Goal: Task Accomplishment & Management: Manage account settings

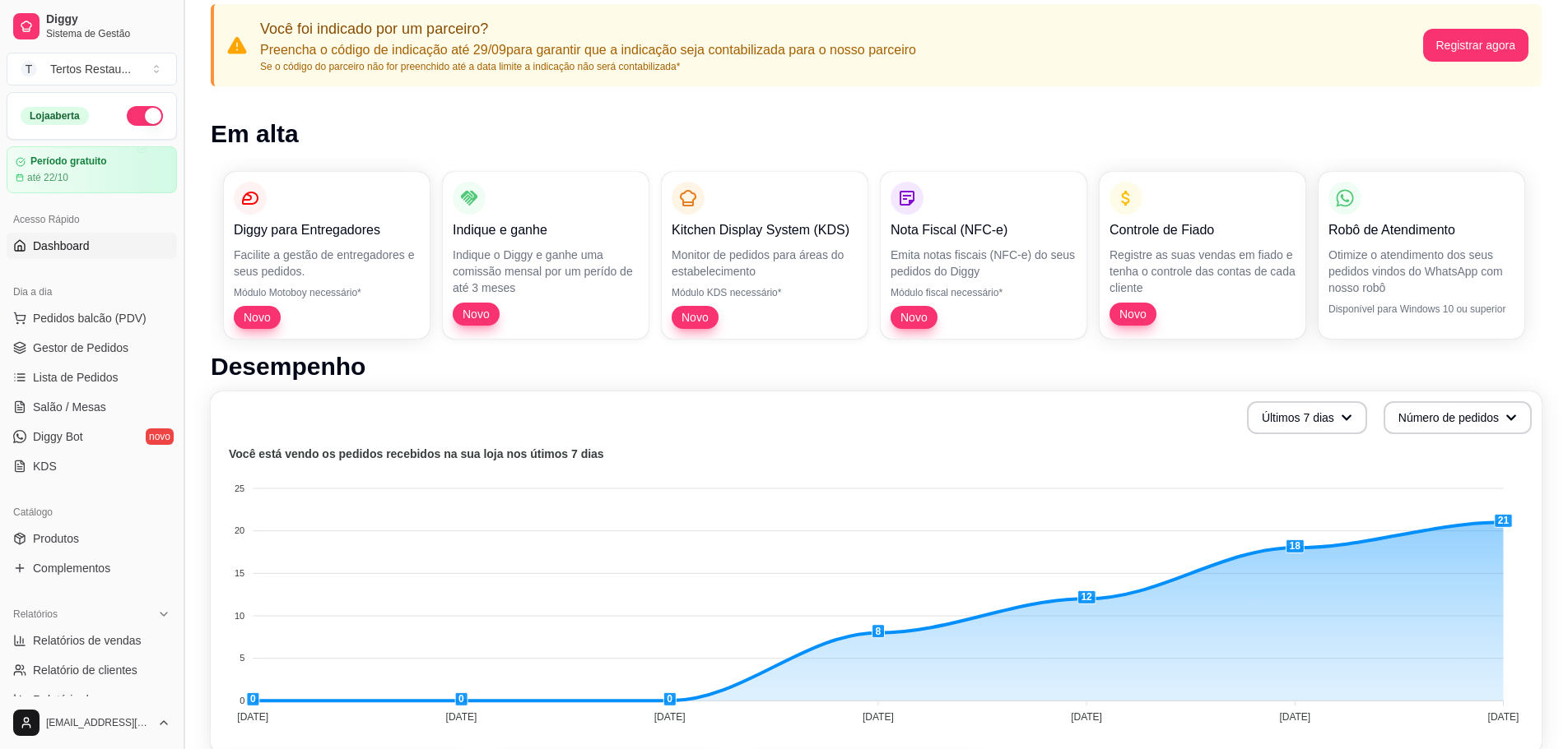
scroll to position [82, 0]
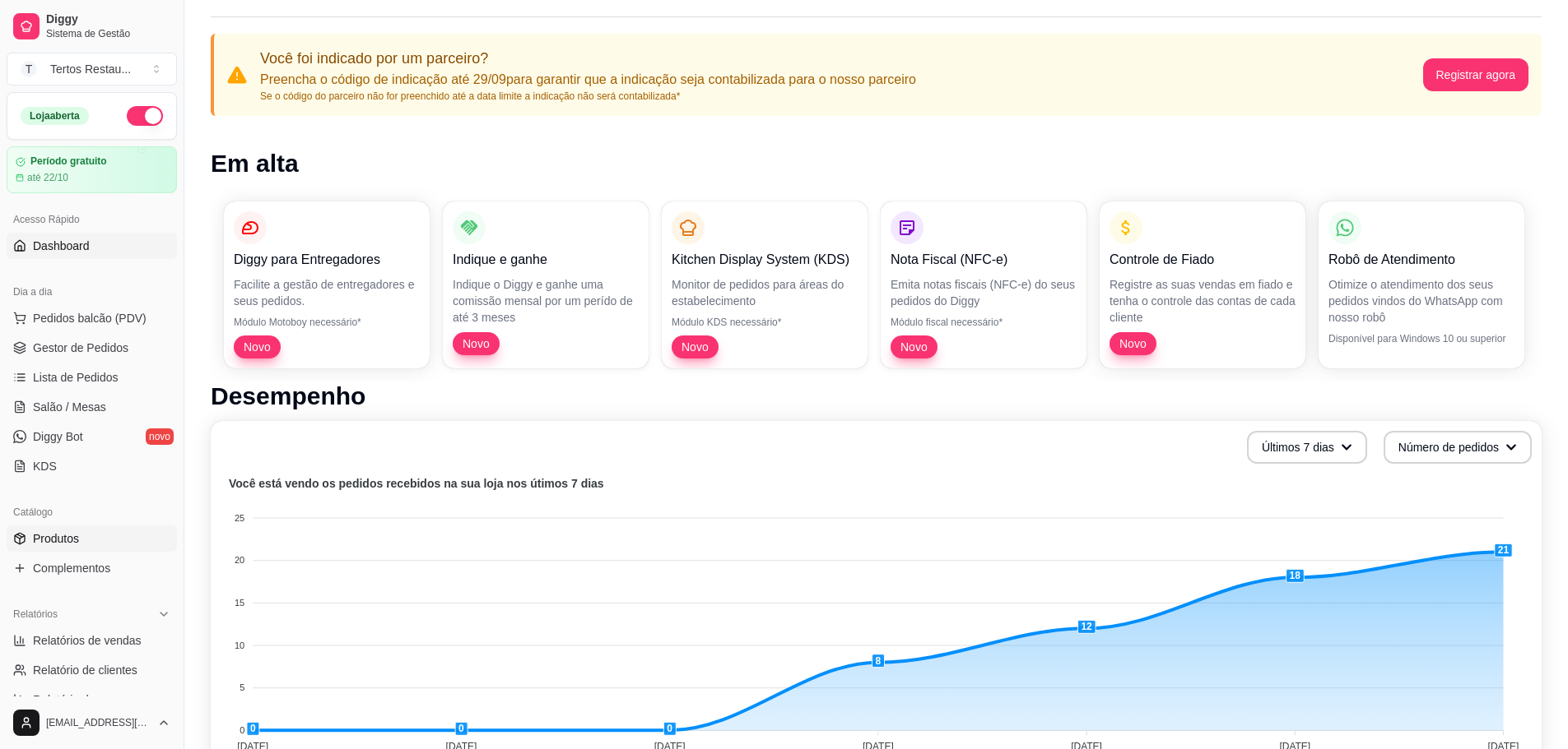
click at [63, 546] on span "Produtos" at bounding box center [56, 538] width 46 height 16
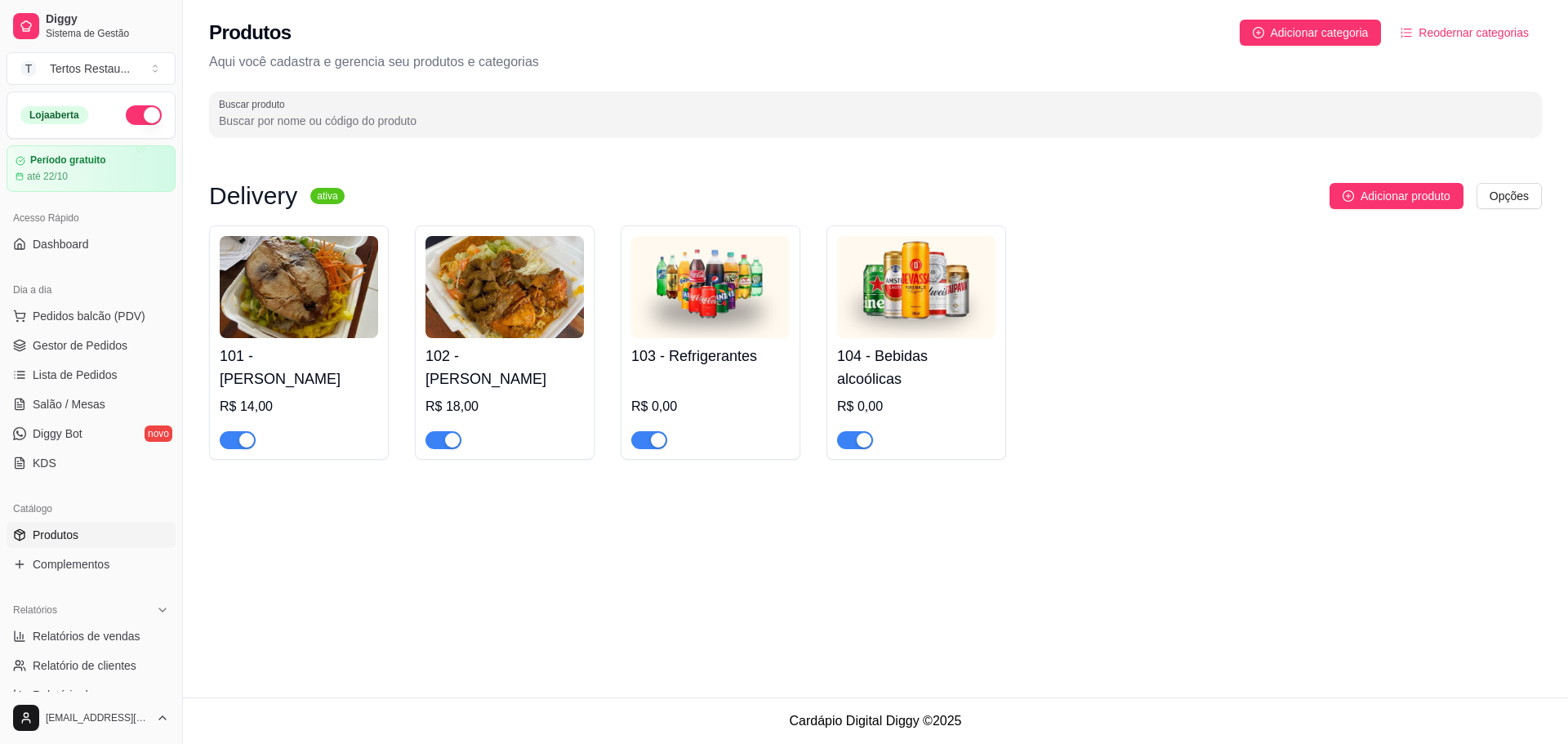
click at [313, 292] on img at bounding box center [299, 287] width 158 height 102
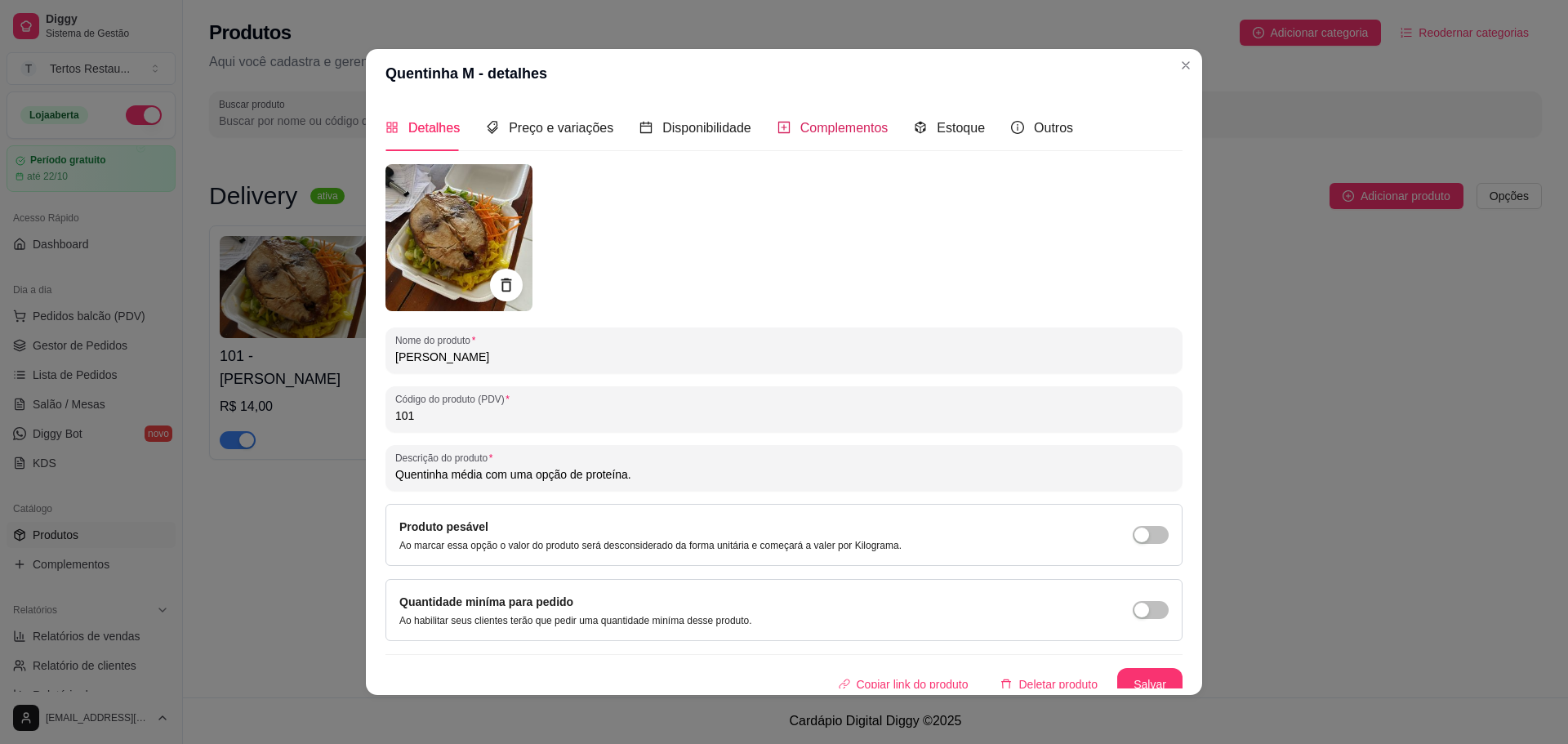
click at [856, 134] on span "Complementos" at bounding box center [845, 128] width 88 height 14
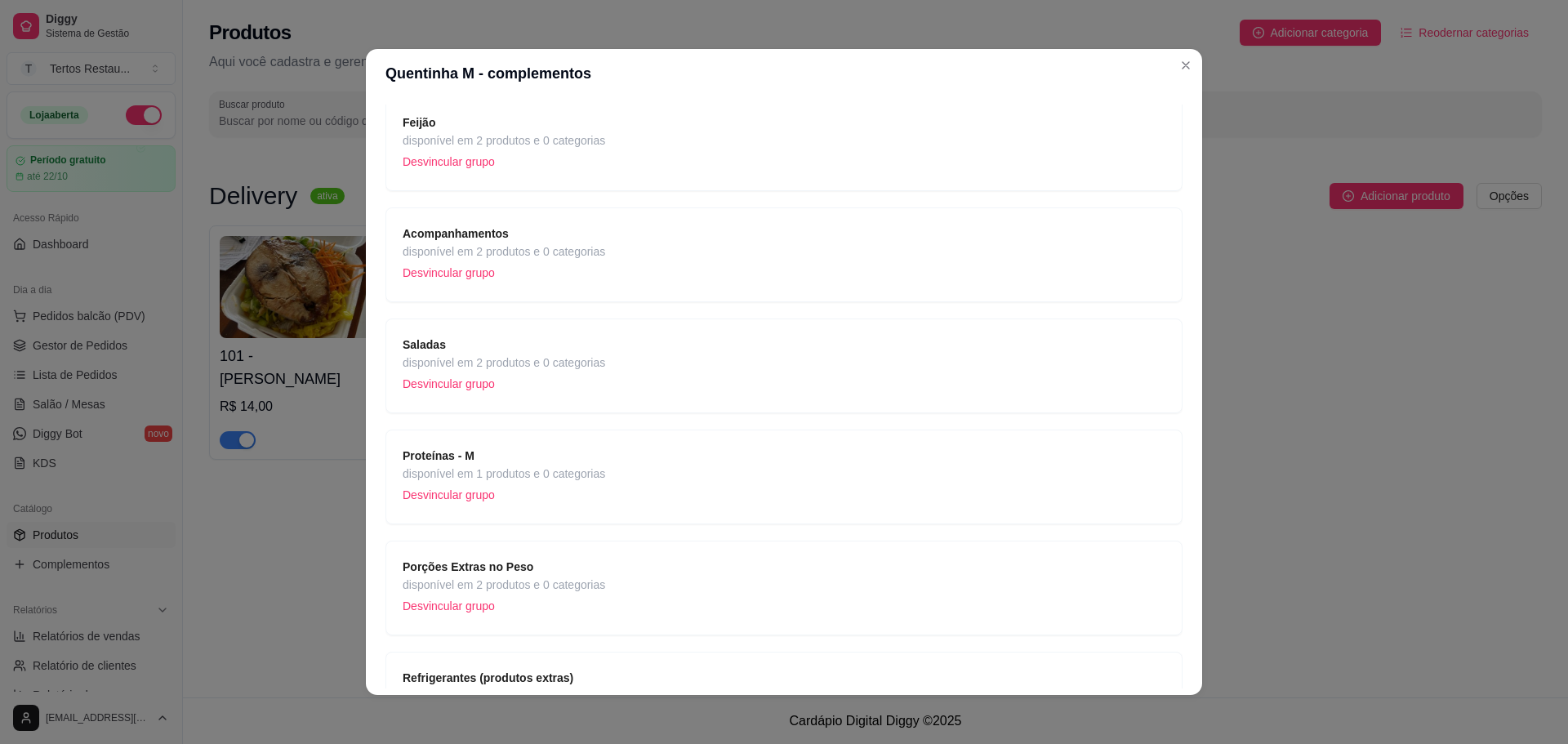
scroll to position [242, 0]
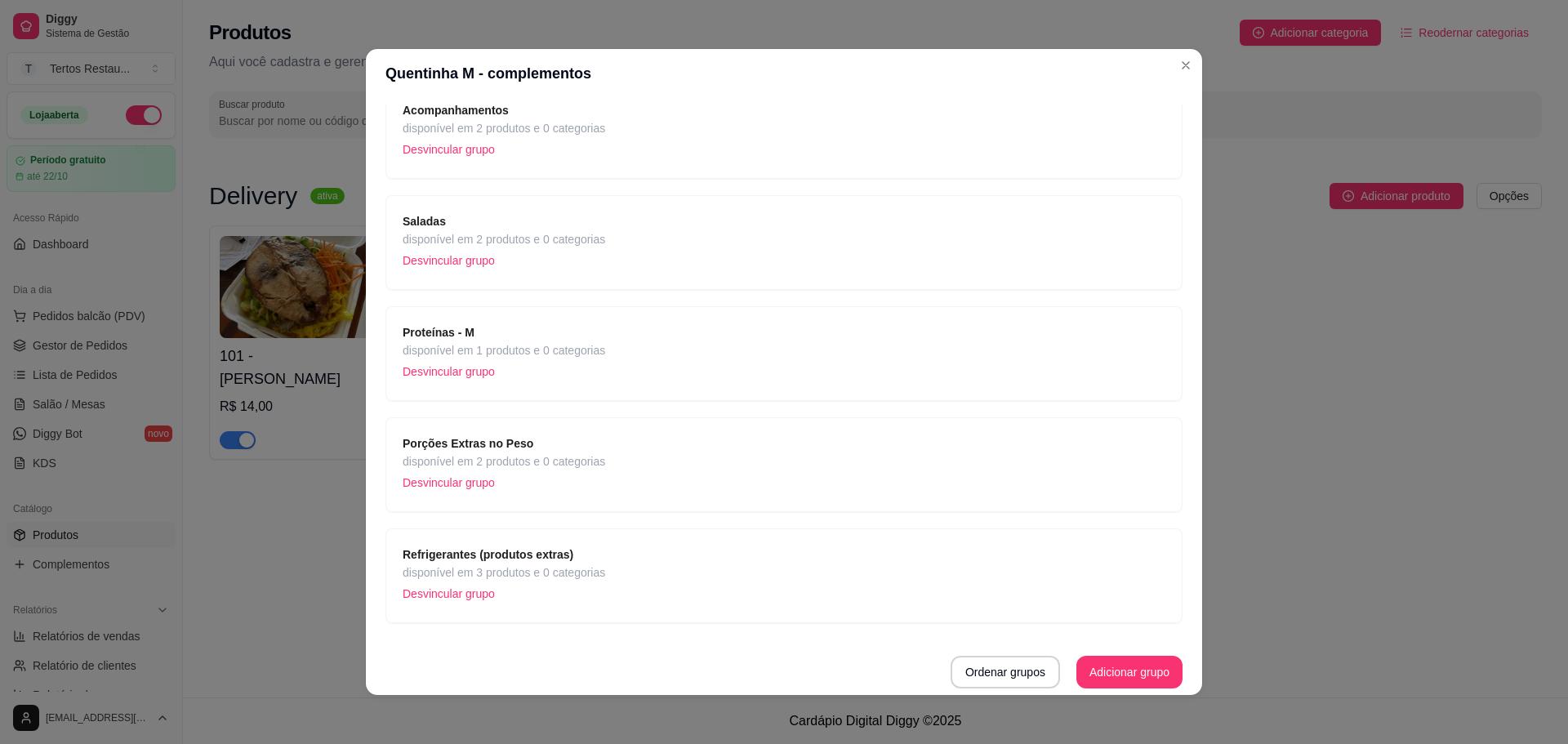
click at [574, 338] on span "Proteínas - M" at bounding box center [504, 332] width 202 height 18
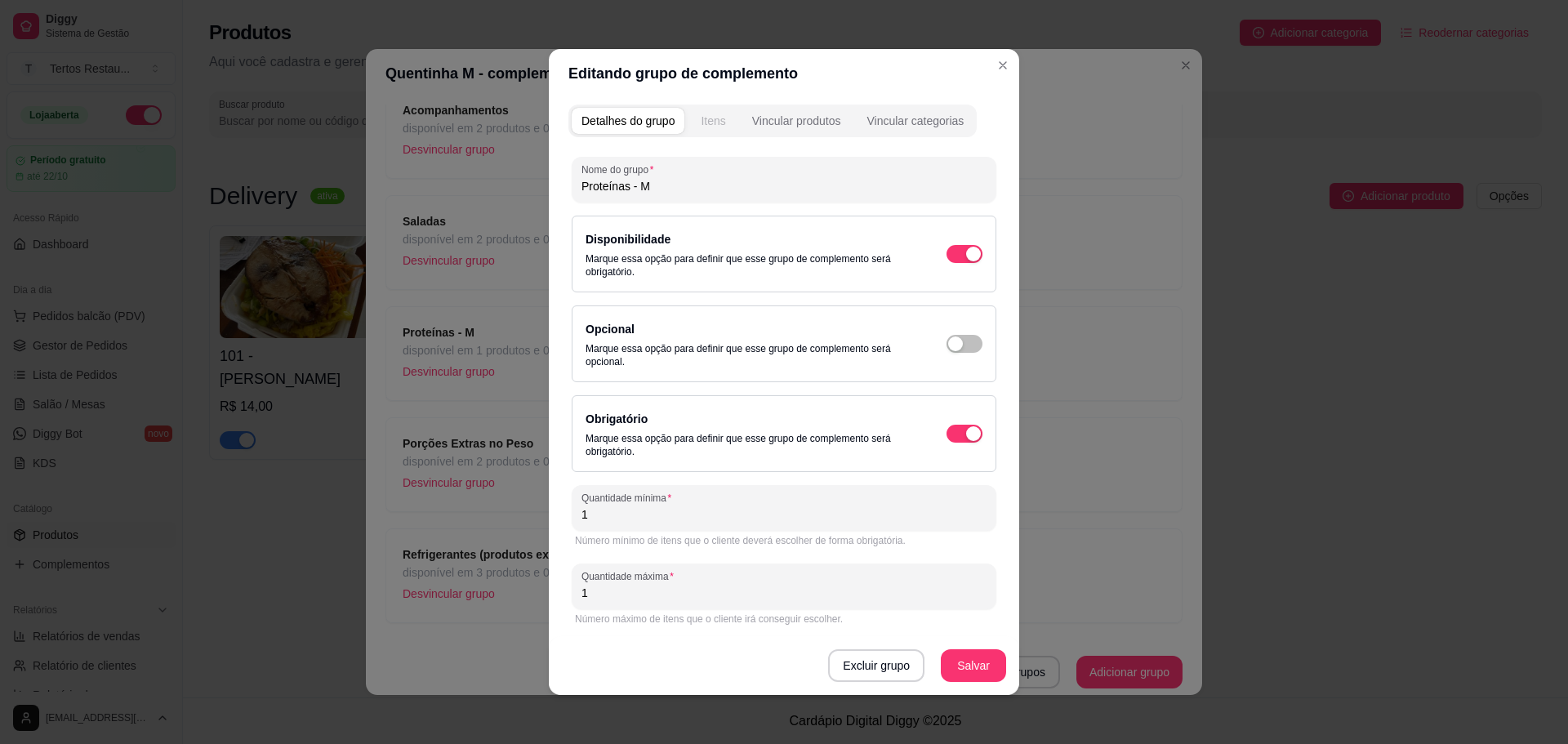
click at [704, 120] on div "Itens" at bounding box center [713, 120] width 25 height 16
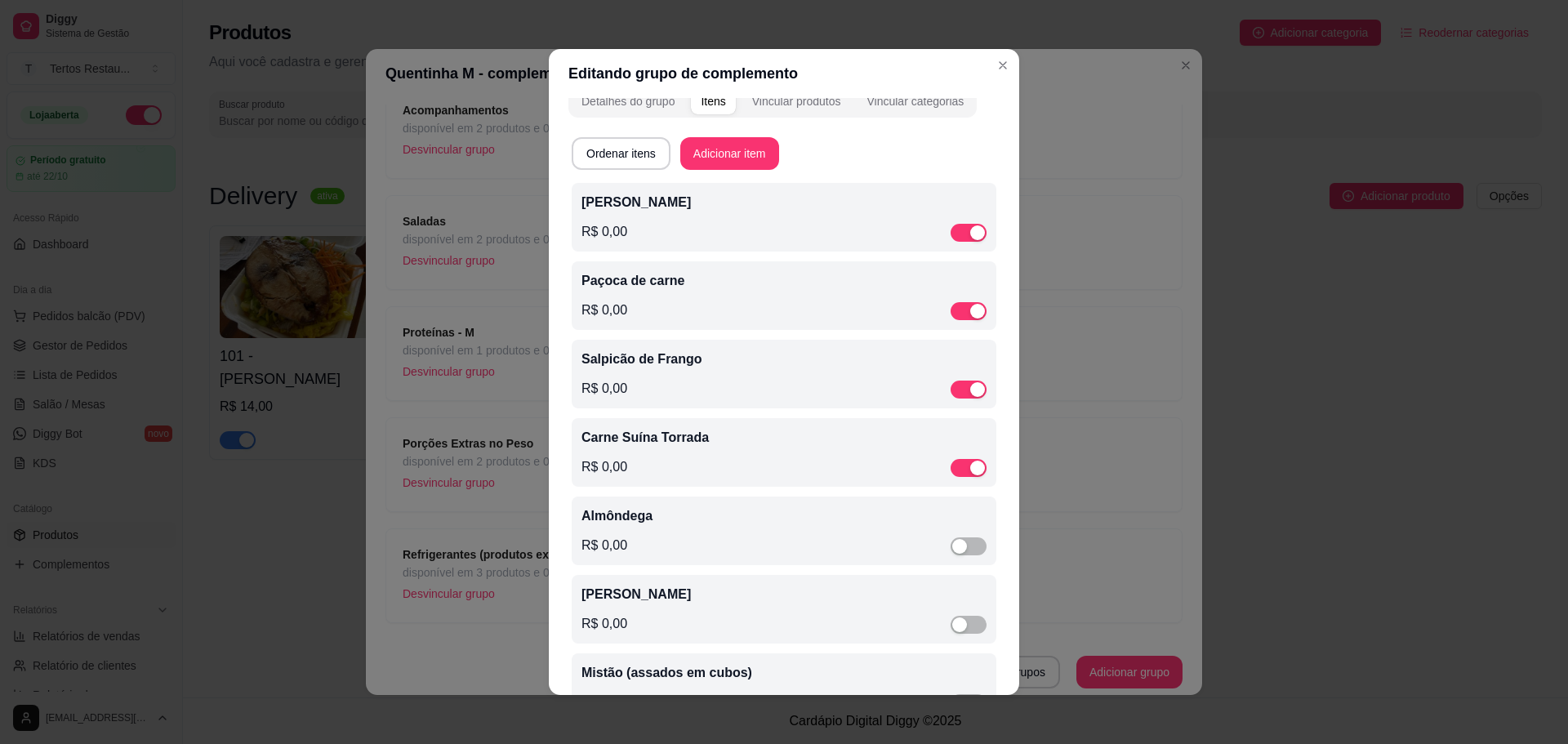
scroll to position [0, 0]
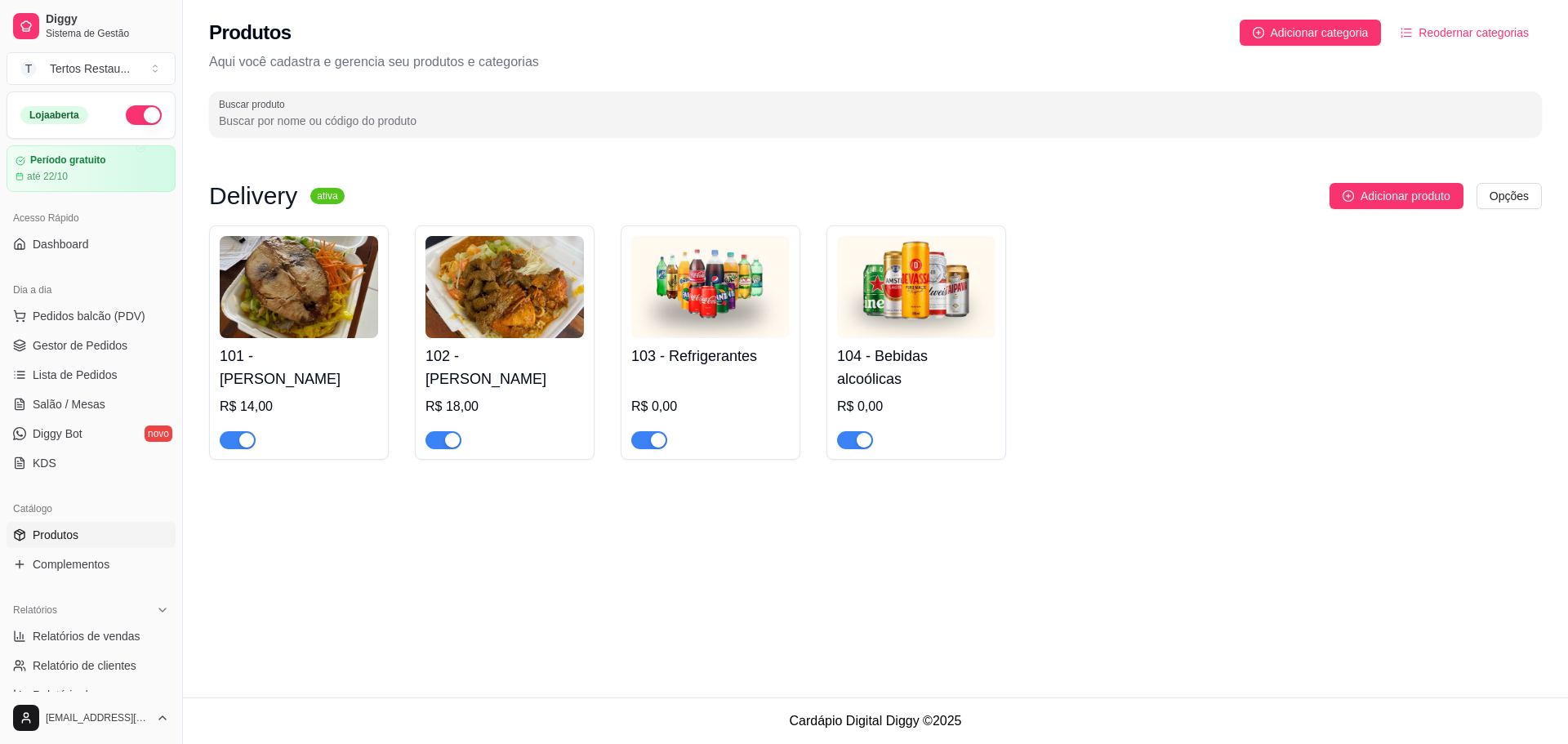
click at [558, 278] on img at bounding box center [505, 287] width 158 height 102
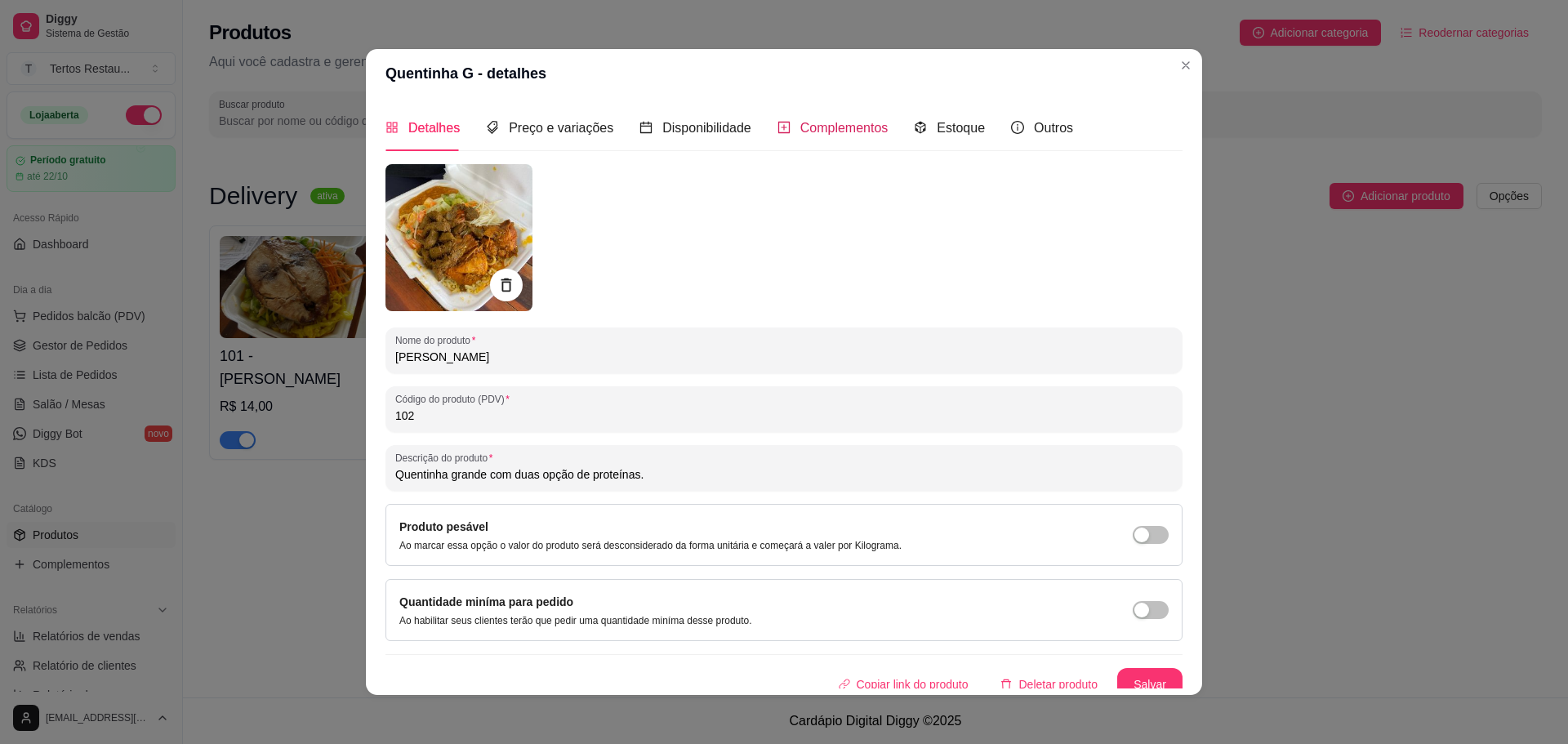
click at [828, 122] on span "Complementos" at bounding box center [845, 128] width 88 height 14
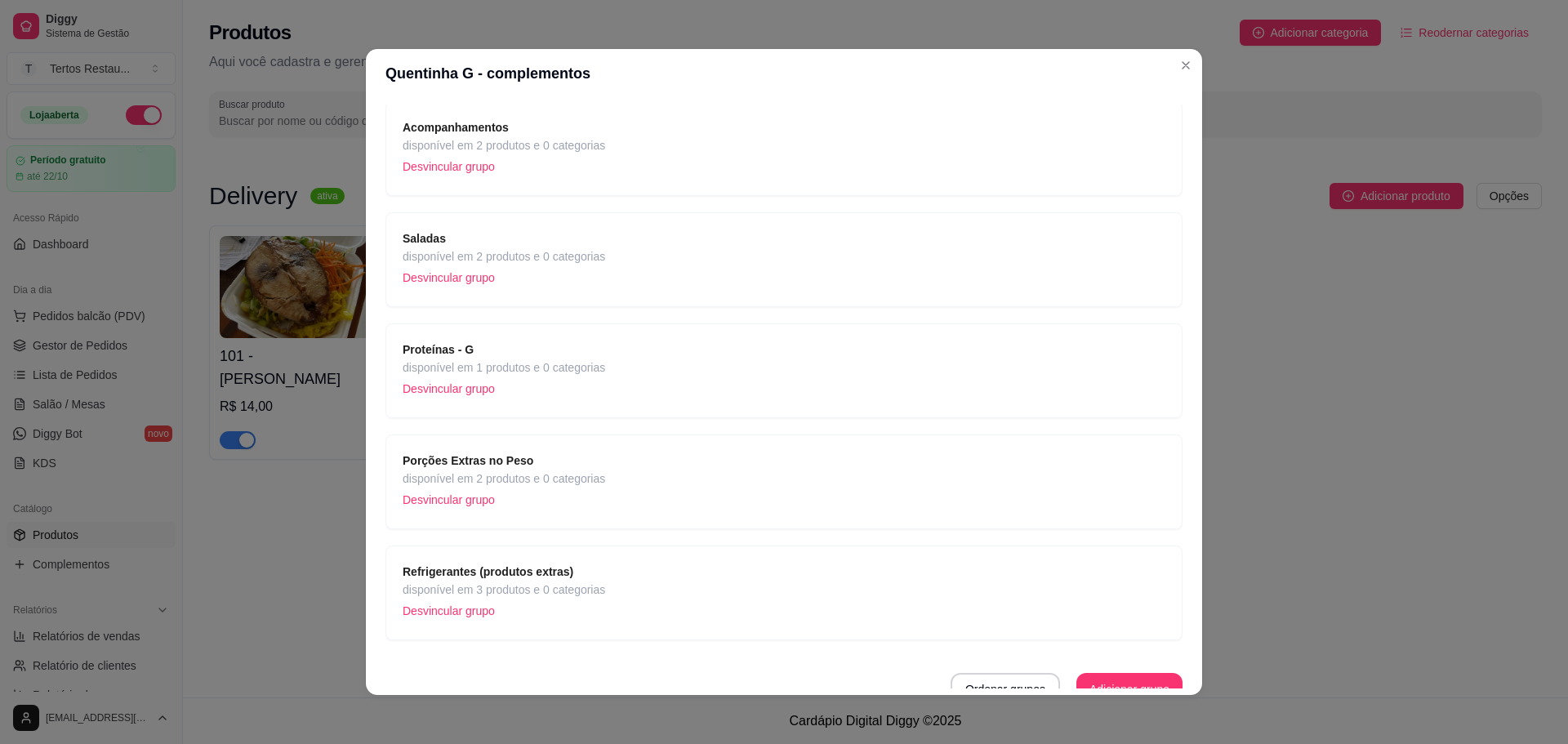
scroll to position [242, 0]
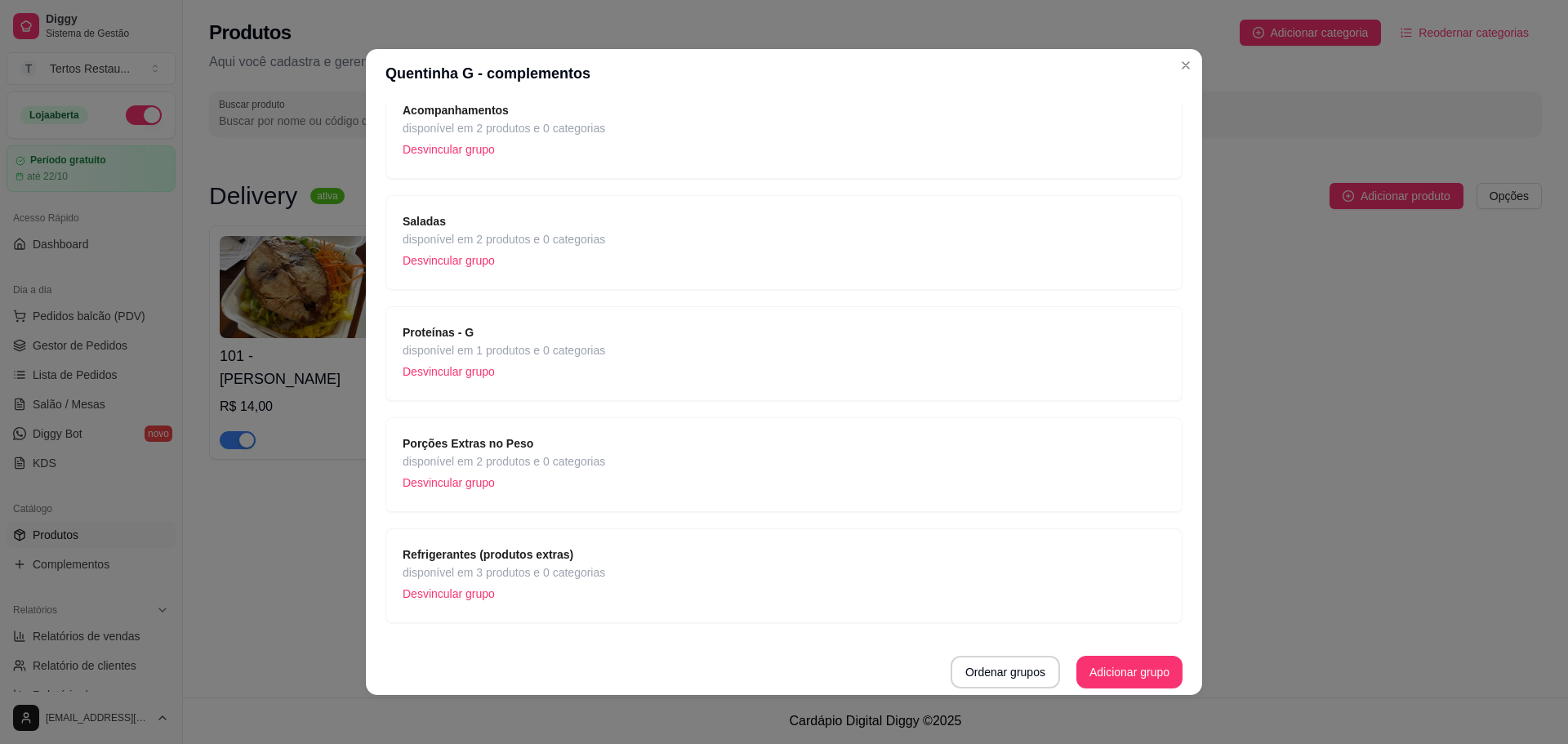
click at [531, 357] on span "disponível em 1 produtos e 0 categorias" at bounding box center [504, 350] width 202 height 18
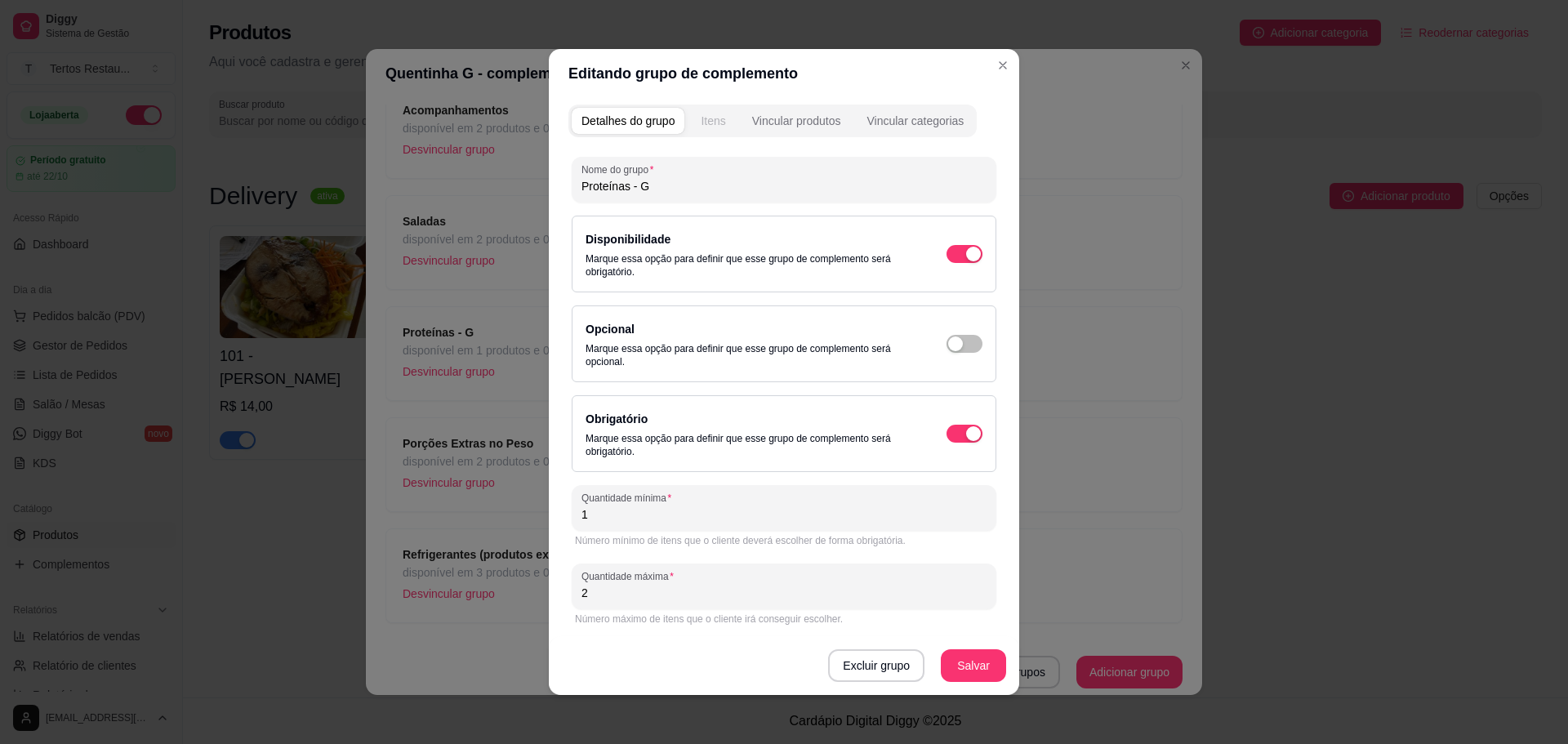
click at [709, 121] on div "Itens" at bounding box center [713, 120] width 25 height 16
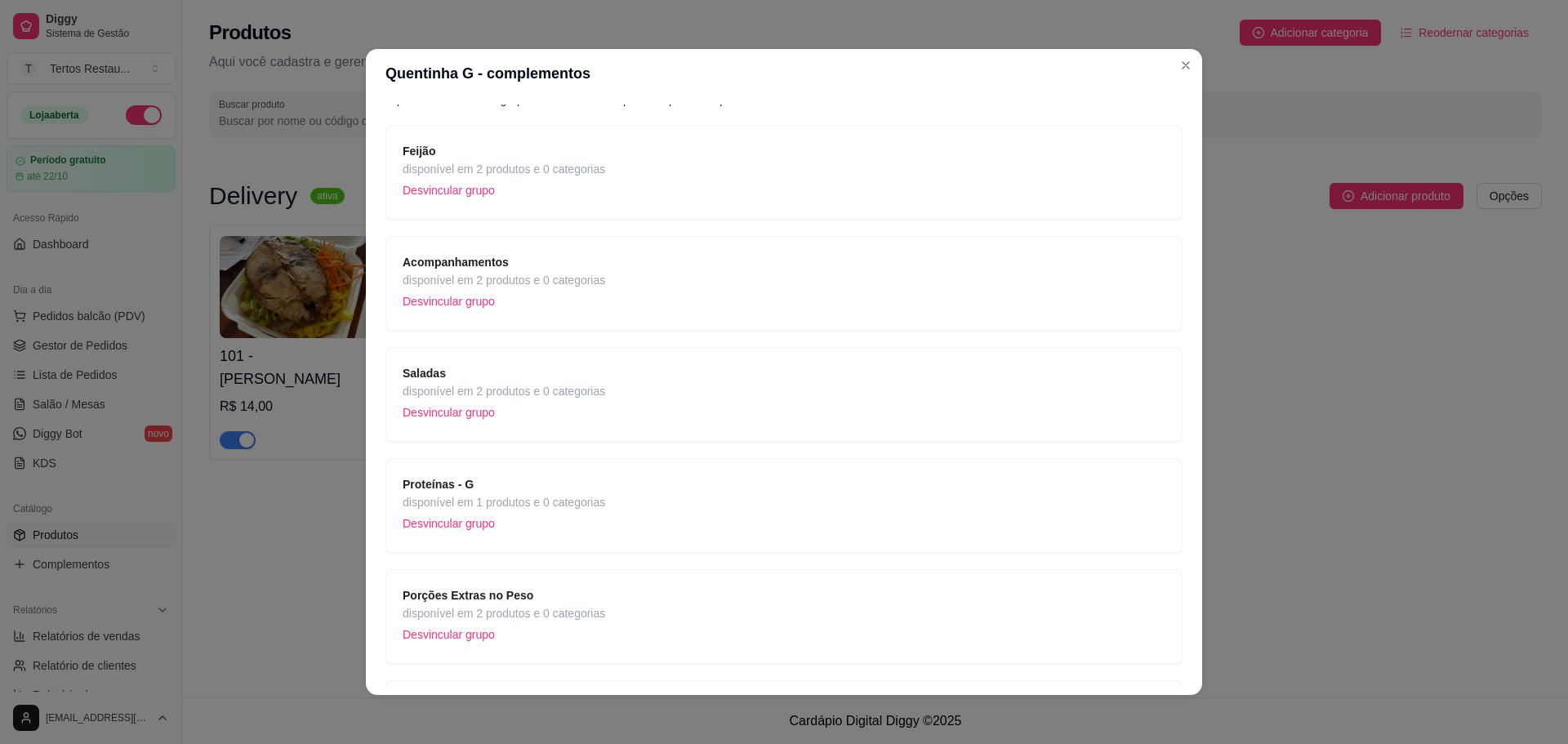
scroll to position [0, 0]
